Goal: Task Accomplishment & Management: Use online tool/utility

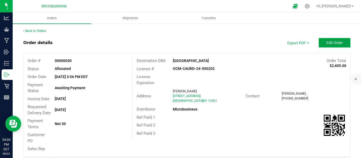
click at [334, 43] on span "Edit Order" at bounding box center [334, 43] width 16 height 4
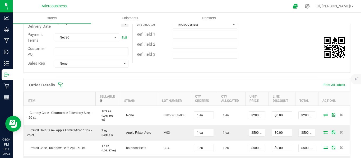
scroll to position [132, 0]
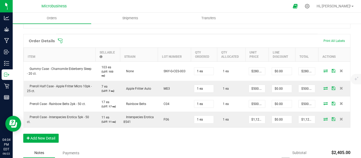
click at [60, 43] on icon at bounding box center [60, 41] width 5 height 5
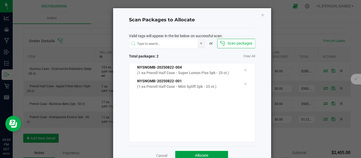
click at [205, 153] on button "Allocate" at bounding box center [201, 156] width 53 height 10
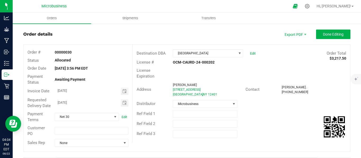
scroll to position [0, 0]
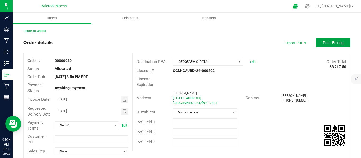
click at [328, 42] on span "Done Editing" at bounding box center [333, 43] width 21 height 4
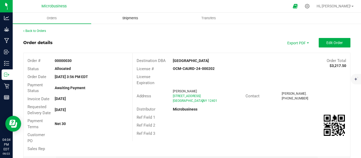
click at [136, 20] on span "Shipments" at bounding box center [130, 18] width 30 height 5
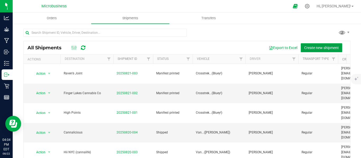
click at [313, 46] on span "Create new shipment" at bounding box center [321, 48] width 35 height 4
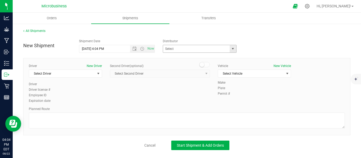
click at [231, 49] on span "select" at bounding box center [233, 49] width 4 height 4
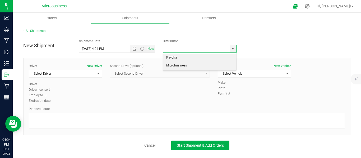
click at [182, 65] on li "Microbusiness" at bounding box center [199, 66] width 73 height 8
type input "Microbusiness"
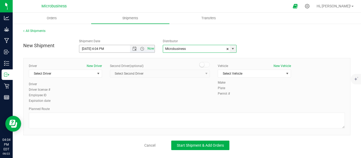
click at [152, 49] on span "Now" at bounding box center [150, 49] width 9 height 8
click at [98, 73] on span "select" at bounding box center [98, 74] width 4 height 4
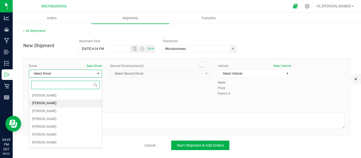
click at [44, 105] on span "[PERSON_NAME]" at bounding box center [44, 103] width 24 height 7
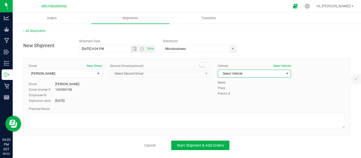
click at [262, 75] on span "Select Vehicle" at bounding box center [251, 73] width 66 height 7
click at [225, 91] on li "[PERSON_NAME]" at bounding box center [254, 91] width 73 height 8
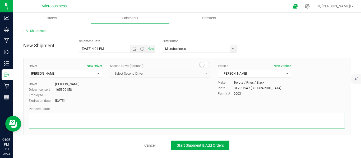
click at [56, 116] on textarea at bounding box center [187, 121] width 316 height 16
type textarea "2"
click at [76, 120] on textarea at bounding box center [187, 121] width 316 height 16
paste textarea "36 min (21.5 miles) via US-209 N Fastest route now, avoids road closure on [GEO…"
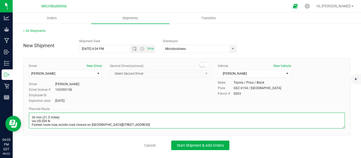
scroll to position [58, 0]
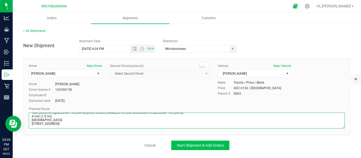
type textarea "36 min (21.5 miles) via US-209 N Fastest route now, avoids road closure on [GEO…"
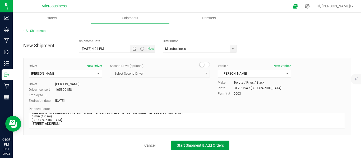
click at [209, 147] on span "Start Shipment & Add Orders" at bounding box center [200, 145] width 47 height 4
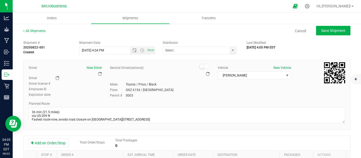
type input "Microbusiness"
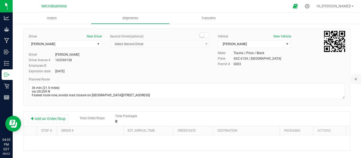
scroll to position [44, 0]
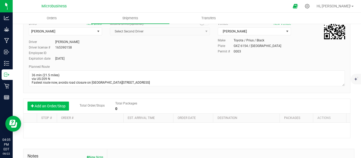
click at [46, 108] on button "Add an Order/Stop" at bounding box center [47, 106] width 41 height 9
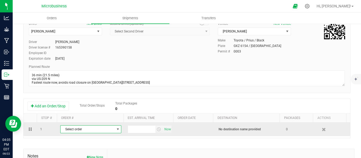
click at [117, 129] on span "select" at bounding box center [118, 129] width 4 height 4
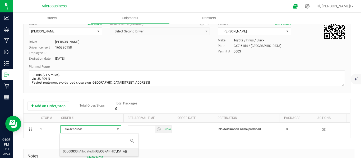
click at [100, 151] on span "([GEOGRAPHIC_DATA])" at bounding box center [110, 151] width 32 height 7
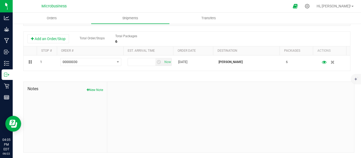
scroll to position [0, 0]
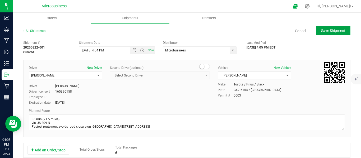
click at [326, 28] on button "Save Shipment" at bounding box center [333, 31] width 34 height 10
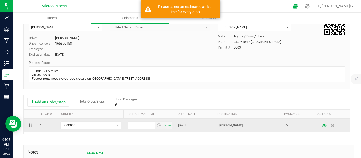
scroll to position [88, 0]
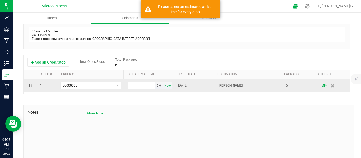
click at [163, 86] on span "Now" at bounding box center [167, 86] width 9 height 8
click at [157, 88] on span "select" at bounding box center [159, 85] width 4 height 4
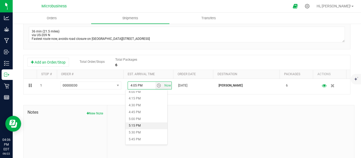
scroll to position [440, 0]
click at [136, 109] on li "4:45 PM" at bounding box center [146, 109] width 42 height 7
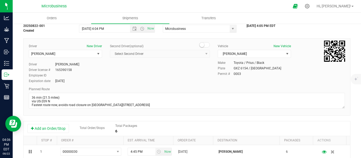
scroll to position [0, 0]
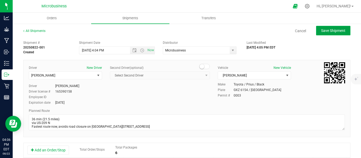
click at [331, 32] on span "Save Shipment" at bounding box center [333, 31] width 24 height 4
type input "[DATE] 8:04 PM"
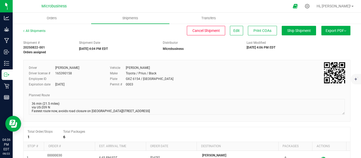
click at [345, 33] on button "Export PDF" at bounding box center [335, 31] width 29 height 10
click at [317, 58] on span "NY Manifest" at bounding box center [319, 58] width 17 height 4
